Goal: Transaction & Acquisition: Subscribe to service/newsletter

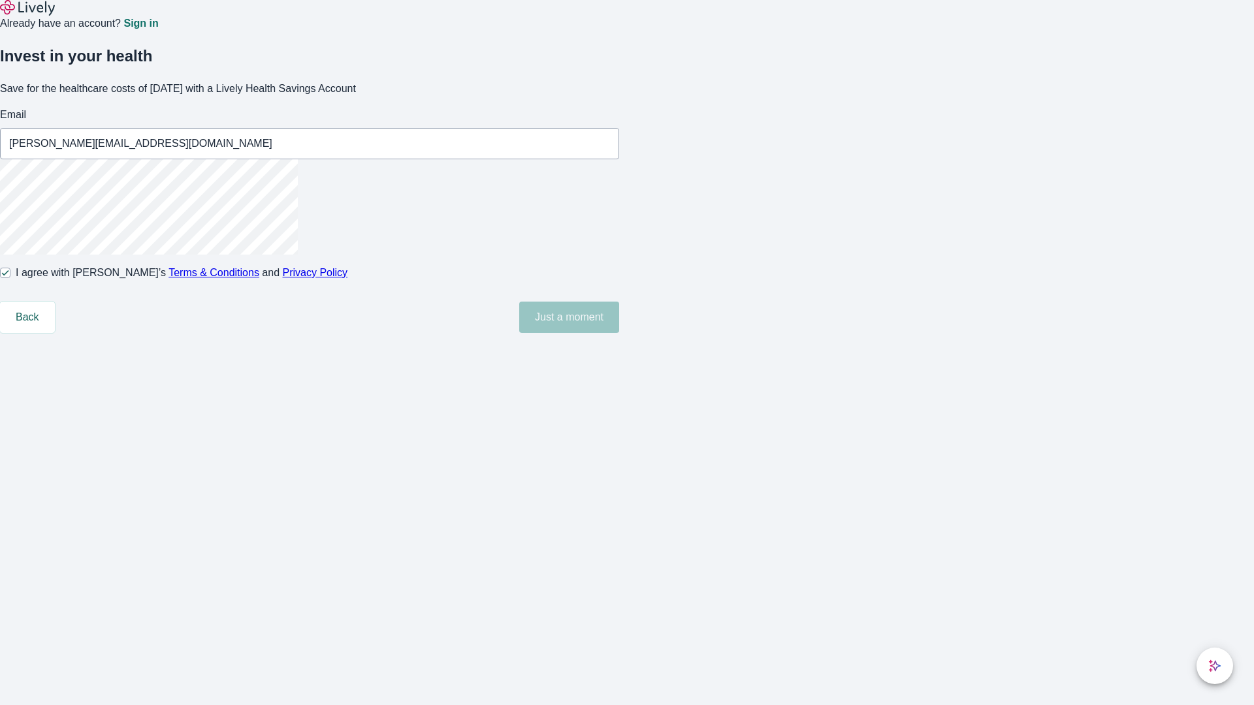
type input "[PERSON_NAME][EMAIL_ADDRESS][DOMAIN_NAME]"
click at [10, 278] on input "I agree with Lively’s Terms & Conditions and Privacy Policy" at bounding box center [5, 273] width 10 height 10
checkbox input "false"
type input "[PERSON_NAME][EMAIL_ADDRESS][DOMAIN_NAME]"
click at [10, 278] on input "I agree with Lively’s Terms & Conditions and Privacy Policy" at bounding box center [5, 273] width 10 height 10
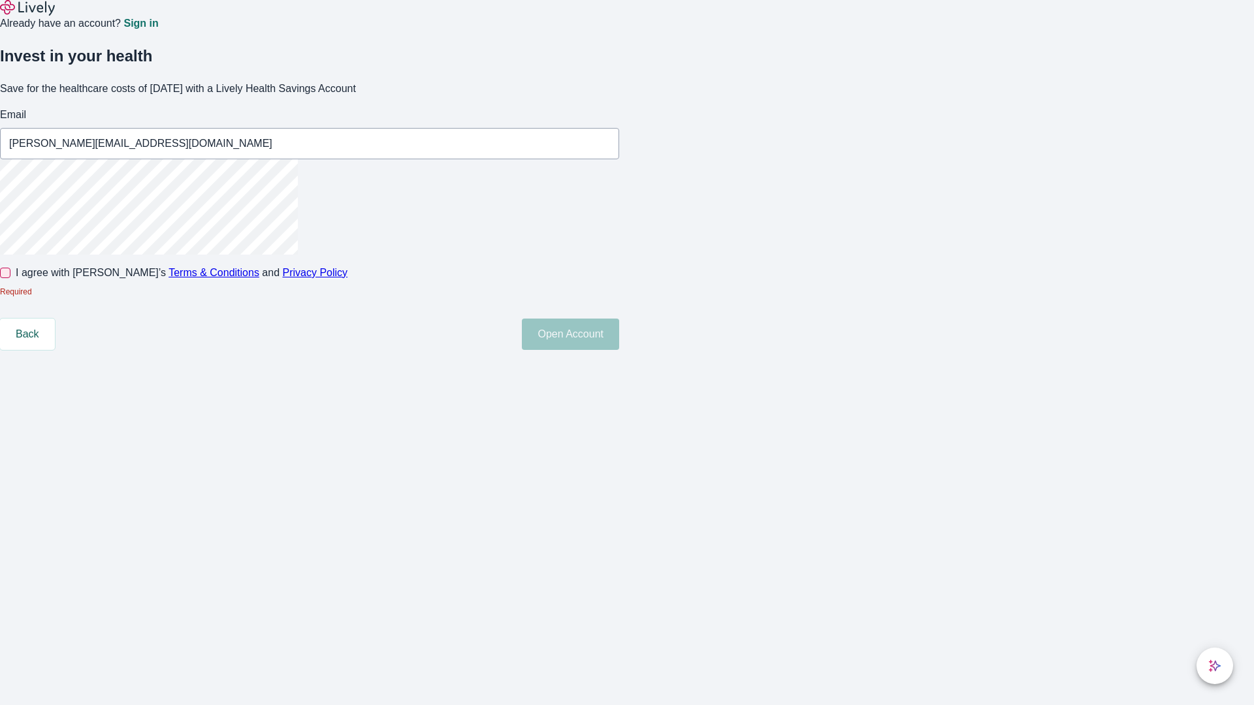
checkbox input "true"
click at [619, 333] on button "Open Account" at bounding box center [570, 317] width 97 height 31
